Goal: Navigation & Orientation: Find specific page/section

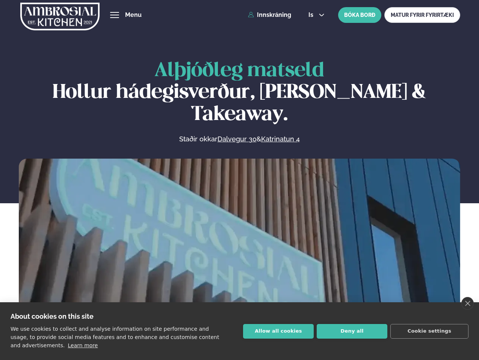
click at [467, 304] on link "close" at bounding box center [467, 303] width 12 height 13
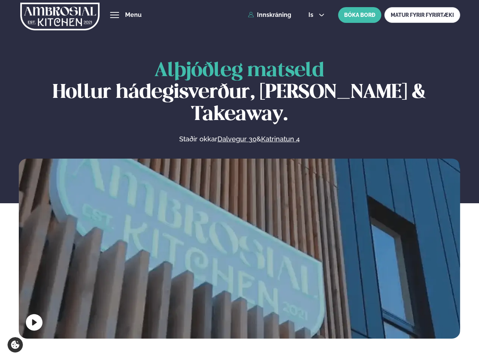
click at [115, 15] on span "hamburger" at bounding box center [114, 15] width 7 height 7
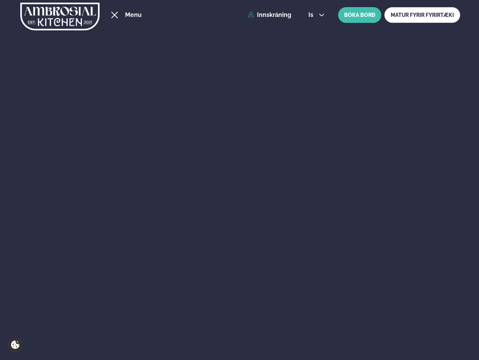
click at [315, 15] on span "is" at bounding box center [311, 15] width 7 height 6
click at [239, 247] on div "Um okkur" at bounding box center [200, 234] width 466 height 29
